Goal: Task Accomplishment & Management: Use online tool/utility

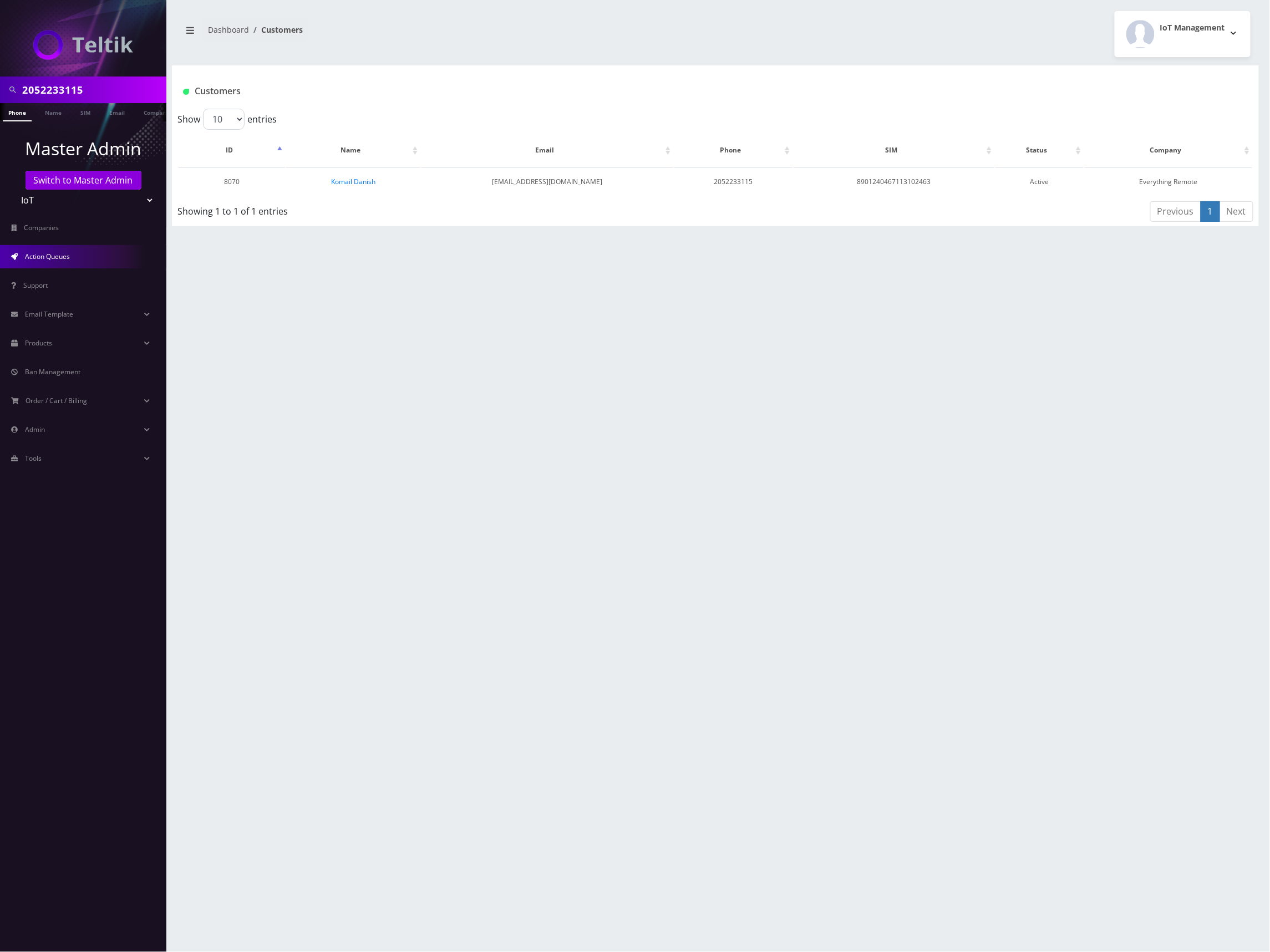
click at [83, 258] on link "Action Queues" at bounding box center [83, 257] width 166 height 24
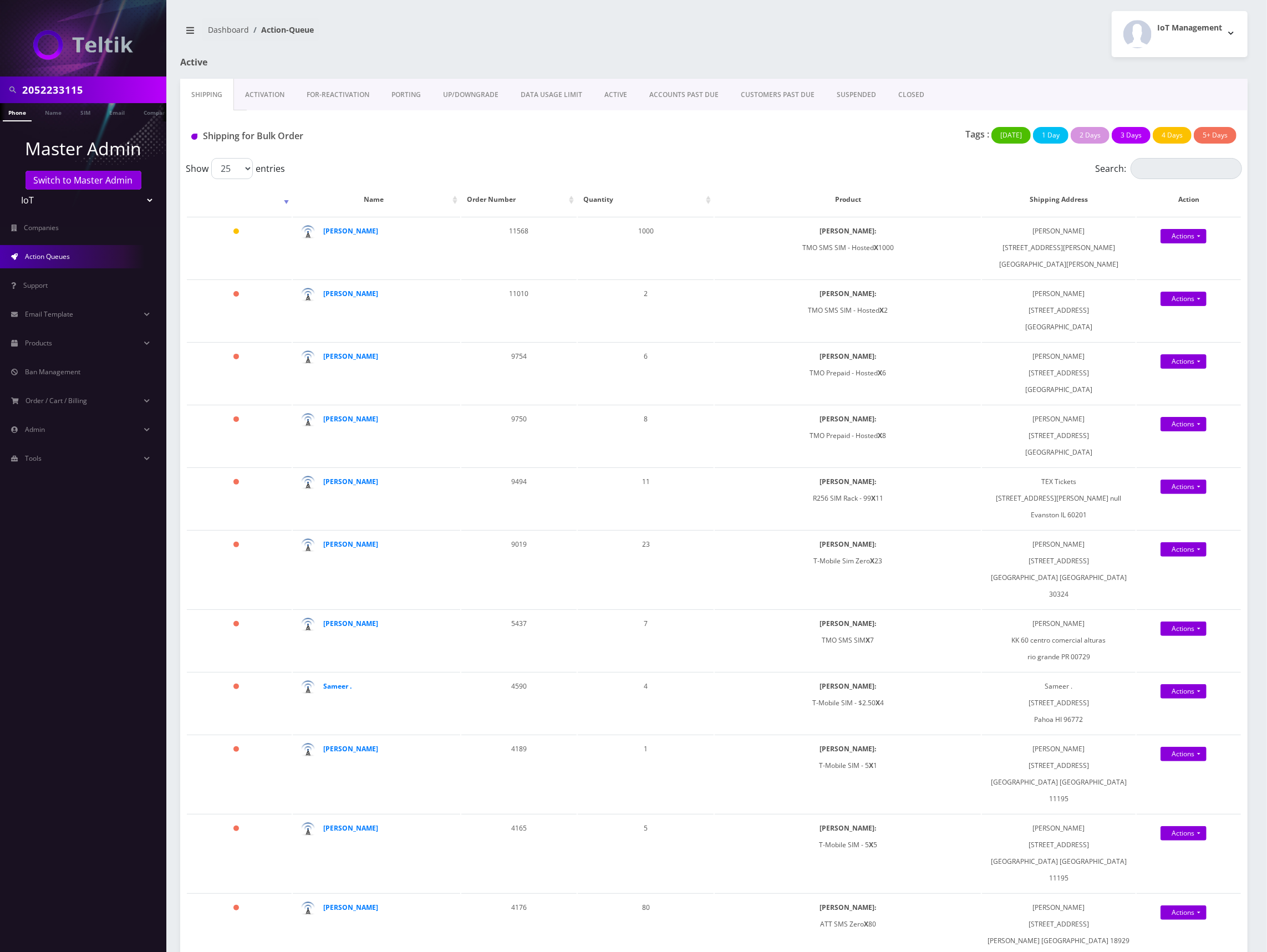
click at [643, 127] on div "Tags : [DATE] 1 Day 2 Days 3 Days 4 Days 5+ Days" at bounding box center [891, 138] width 708 height 23
click at [1193, 234] on link "Actions" at bounding box center [1183, 236] width 46 height 14
click at [1184, 259] on link "Shipped" at bounding box center [1198, 257] width 93 height 17
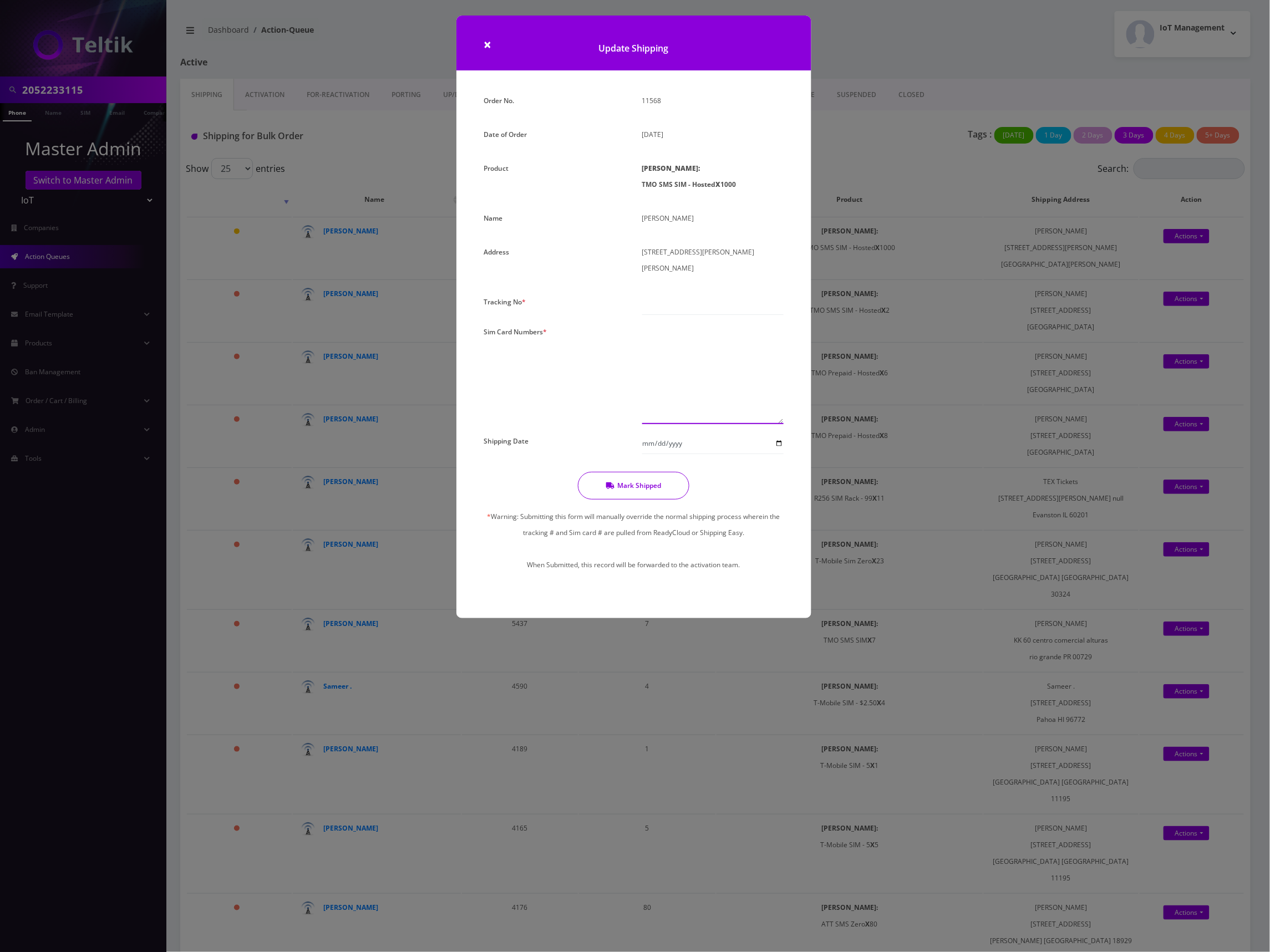
click at [691, 340] on textarea at bounding box center [713, 374] width 142 height 100
paste textarea "8901240497131489055 8901240497131488651 8901240497131489493 8901240497131489550…"
type textarea "8901240497131489055 8901240497131488651 8901240497131489493 8901240497131489550…"
click at [703, 294] on input "text" at bounding box center [713, 304] width 142 height 21
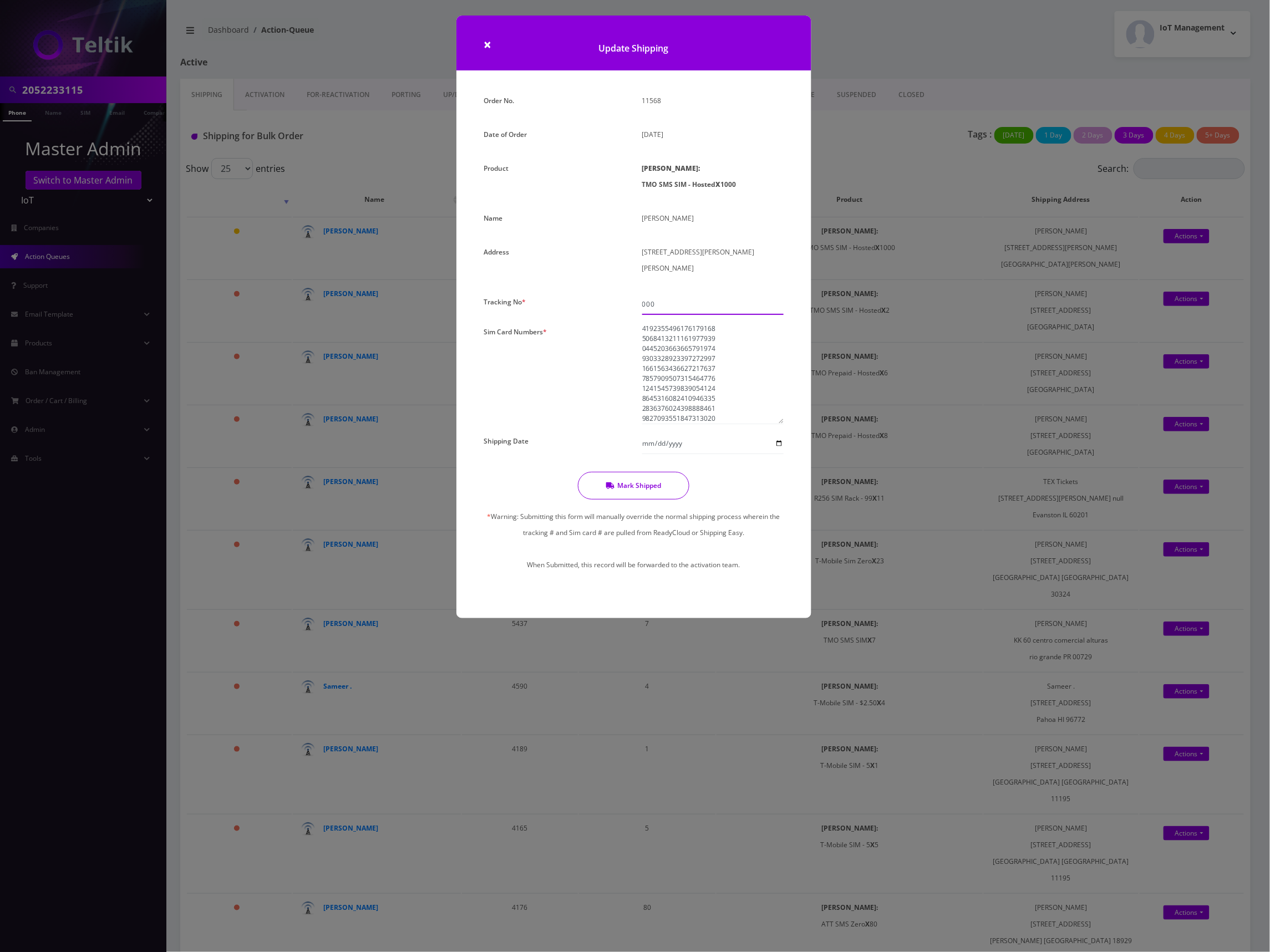
type input "000"
click at [628, 473] on button "Mark Shipped" at bounding box center [634, 486] width 111 height 28
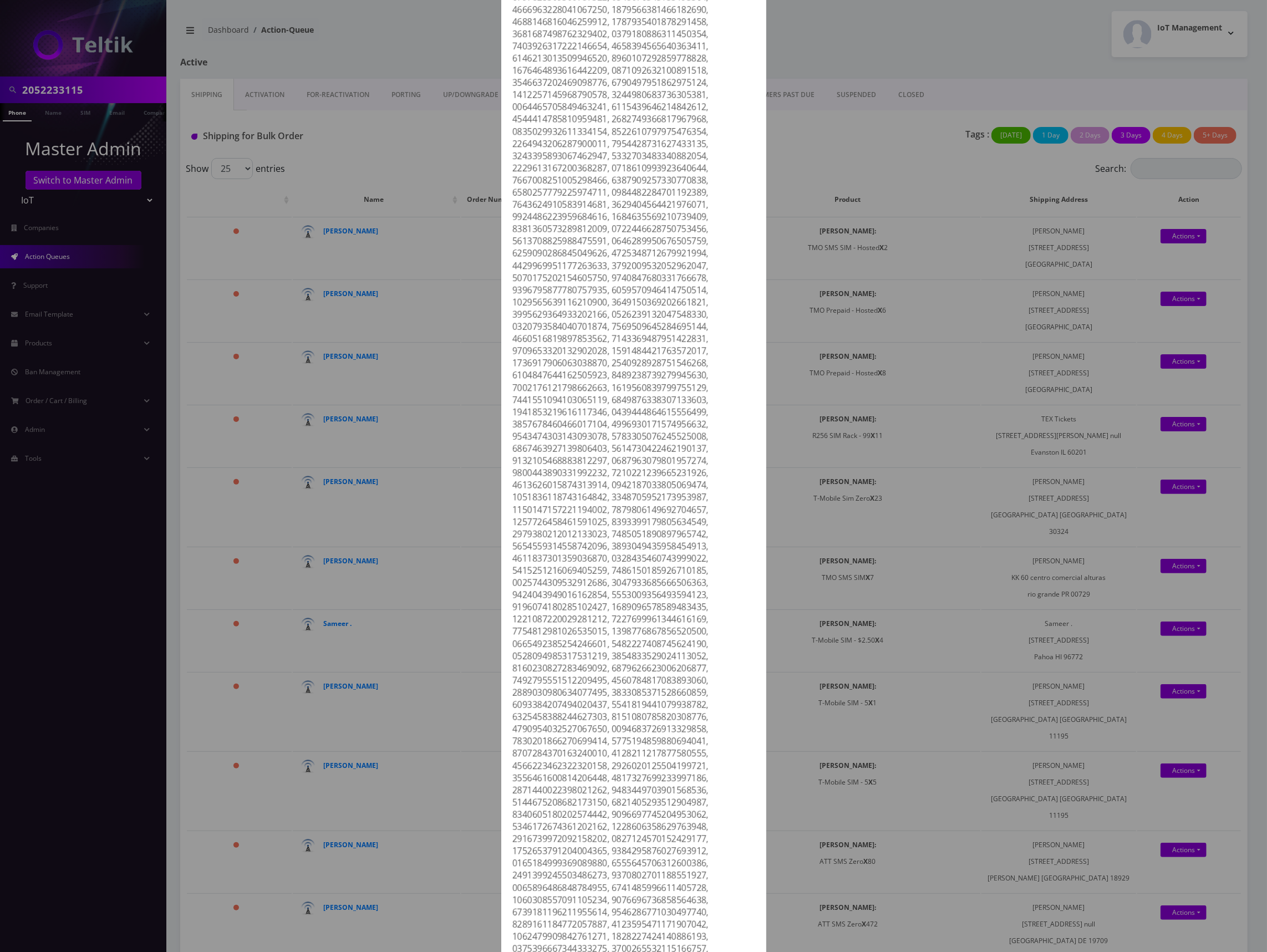
scroll to position [0, 0]
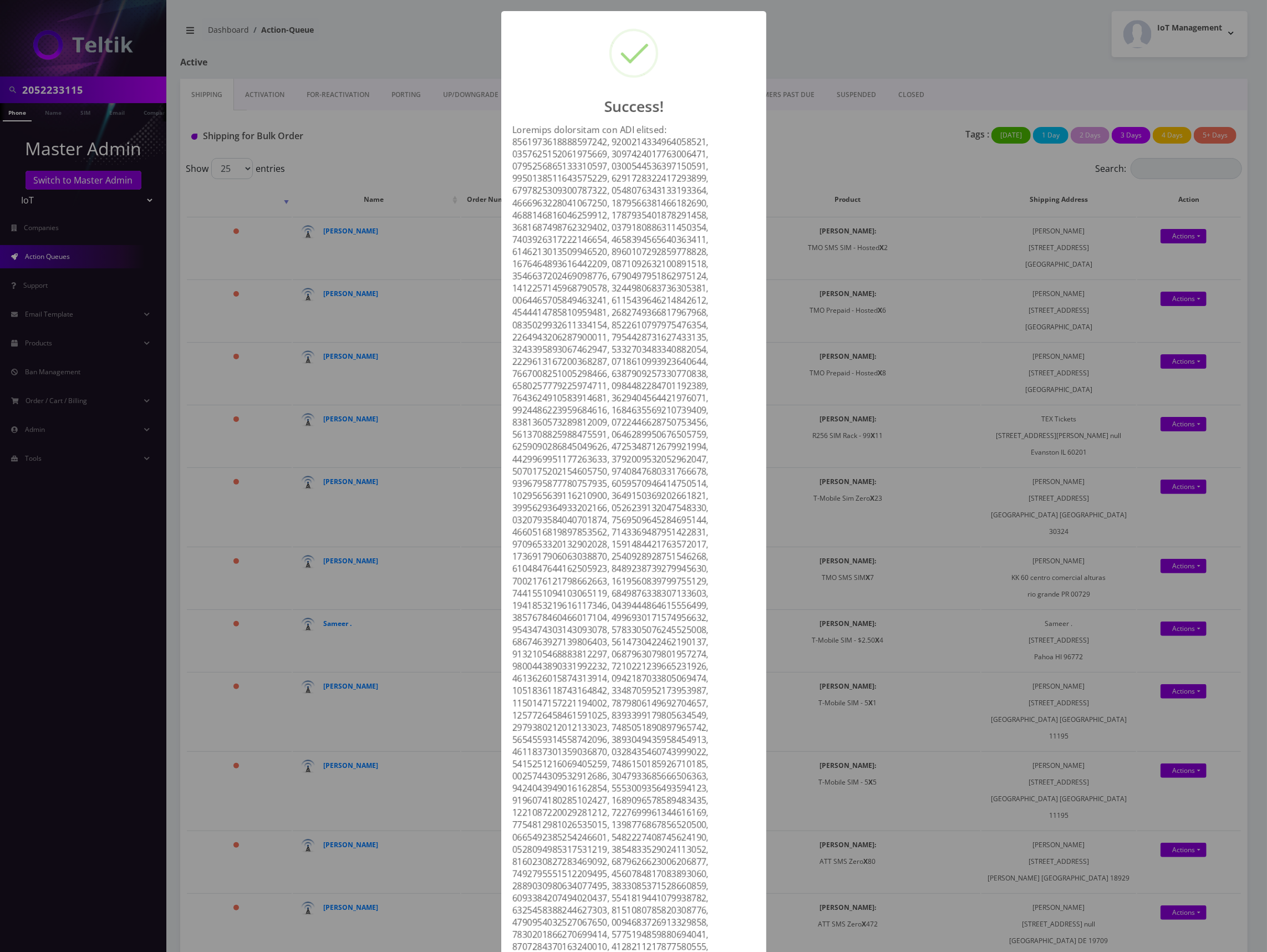
click at [878, 158] on div "Success! OK" at bounding box center [634, 476] width 1267 height 952
